Goal: Find contact information: Find contact information

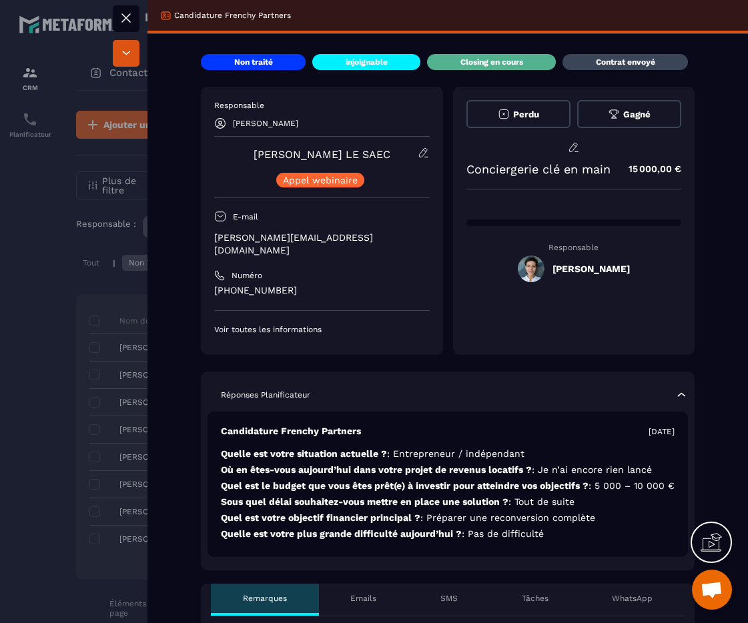
click at [342, 269] on div "Responsable [PERSON_NAME] [PERSON_NAME] LE SAEC Appel webinaire E-mail [PERSON_…" at bounding box center [322, 217] width 216 height 235
drag, startPoint x: 318, startPoint y: 287, endPoint x: 233, endPoint y: 274, distance: 85.8
click at [209, 282] on div "Responsable [PERSON_NAME] [PERSON_NAME] LE SAEC Appel webinaire E-mail [PERSON_…" at bounding box center [322, 221] width 242 height 268
copy p "[PHONE_NUMBER]"
drag, startPoint x: 384, startPoint y: 158, endPoint x: 258, endPoint y: 146, distance: 126.7
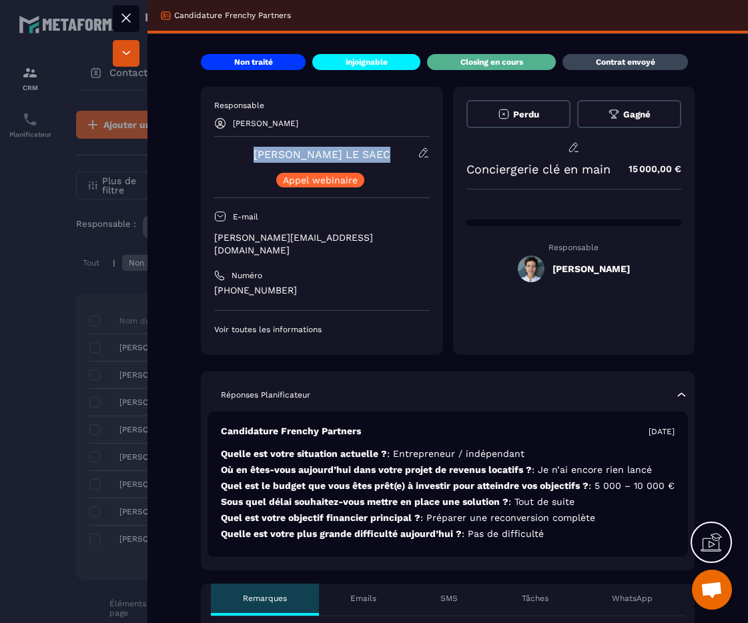
click at [260, 147] on div "[PERSON_NAME] LE SAEC Appel webinaire" at bounding box center [322, 167] width 216 height 41
copy link "[PERSON_NAME] LE SAEC"
click at [374, 228] on div "E-mail" at bounding box center [322, 216] width 216 height 23
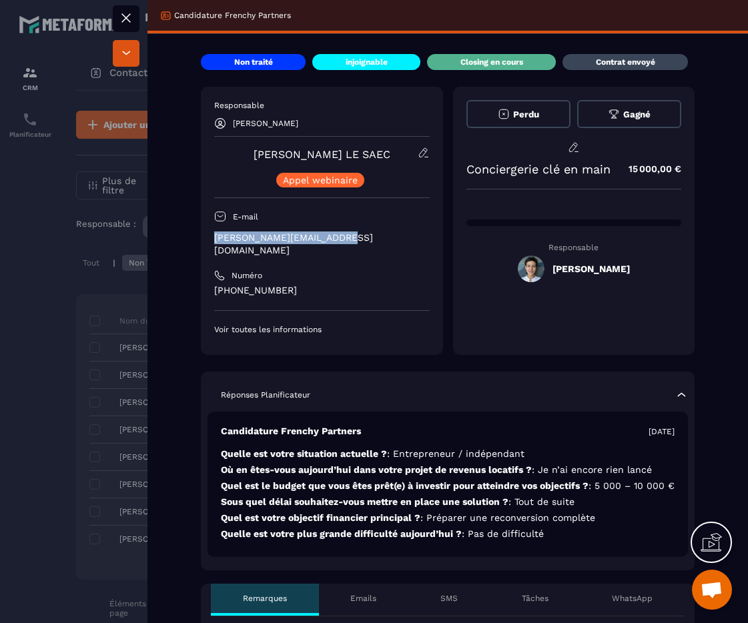
drag, startPoint x: 372, startPoint y: 240, endPoint x: 202, endPoint y: 238, distance: 169.6
click at [202, 238] on div "Responsable [PERSON_NAME] [PERSON_NAME] LE SAEC Appel webinaire E-mail [PERSON_…" at bounding box center [322, 221] width 242 height 268
copy p "[PERSON_NAME][EMAIL_ADDRESS][DOMAIN_NAME]"
click at [110, 207] on div at bounding box center [374, 311] width 748 height 623
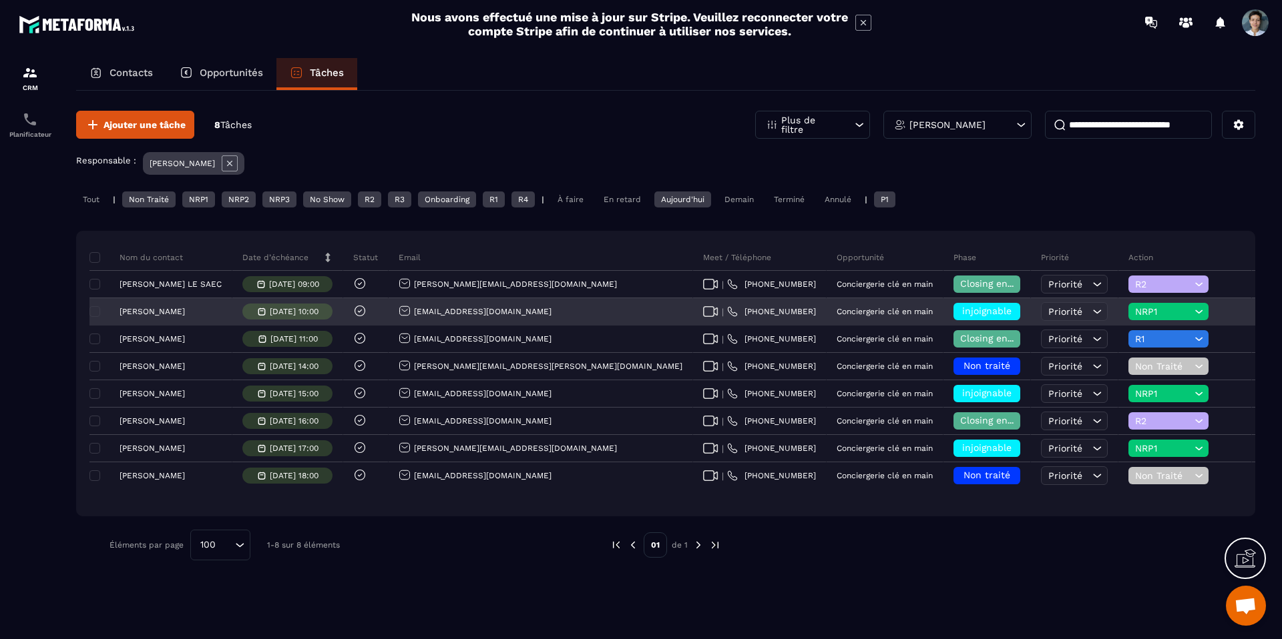
click at [153, 318] on div "[PERSON_NAME]" at bounding box center [160, 311] width 143 height 27
click at [170, 316] on p "[PERSON_NAME]" at bounding box center [151, 311] width 65 height 9
